Goal: Task Accomplishment & Management: Manage account settings

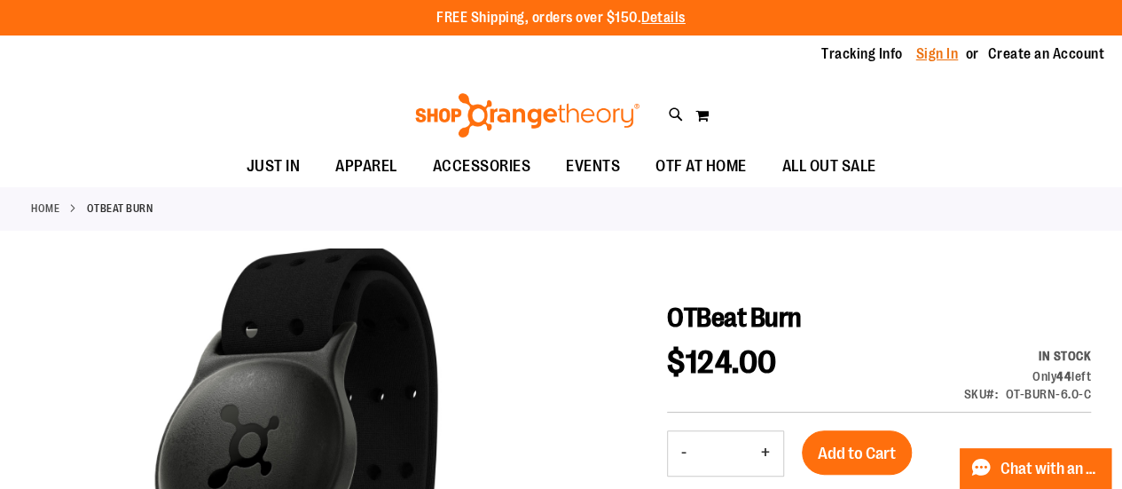
click at [930, 61] on link "Sign In" at bounding box center [937, 54] width 43 height 20
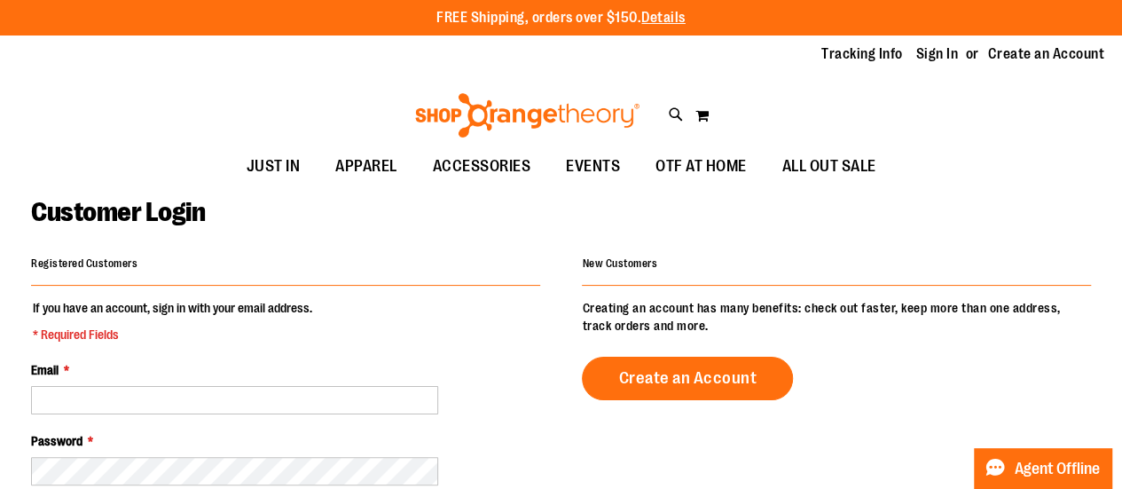
click at [343, 381] on div "Email *" at bounding box center [285, 387] width 509 height 53
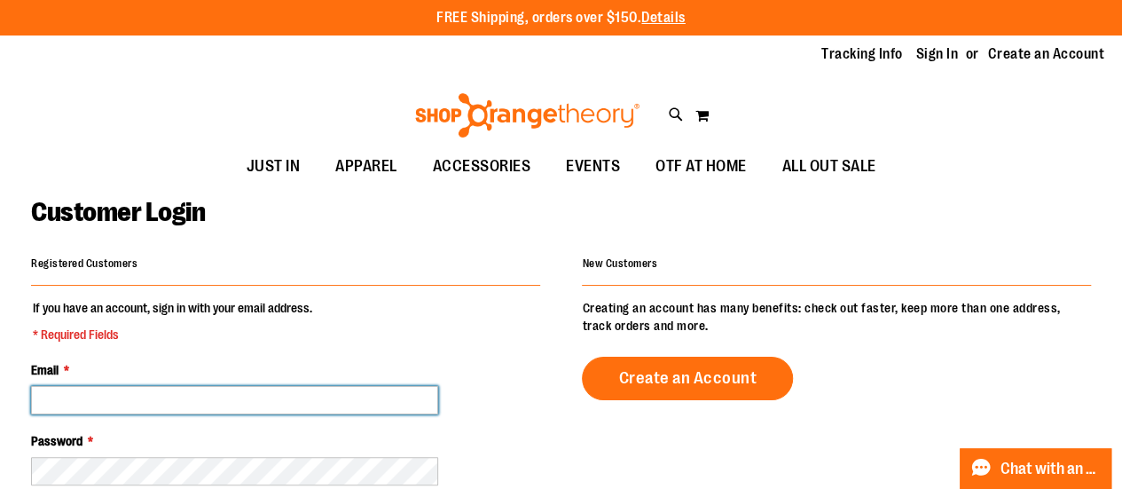
click at [330, 389] on input "Email *" at bounding box center [234, 400] width 407 height 28
type input "**********"
